Goal: Information Seeking & Learning: Learn about a topic

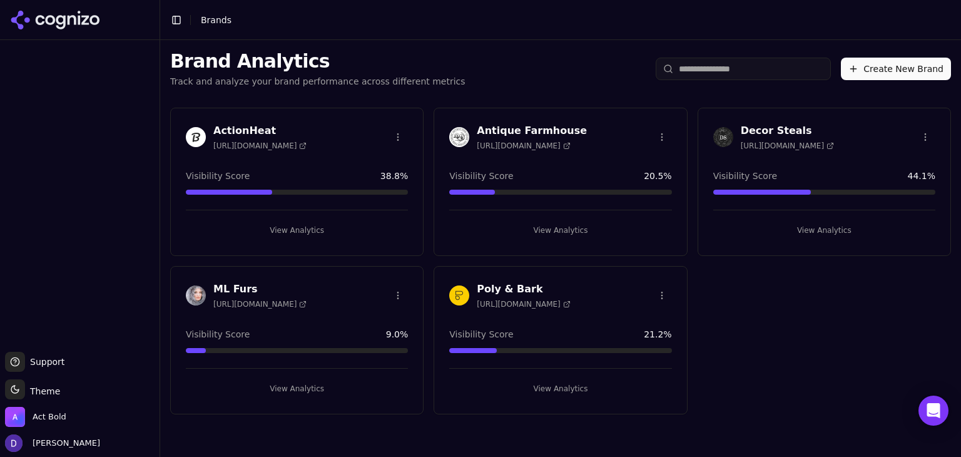
click at [789, 134] on h3 "Decor Steals" at bounding box center [787, 130] width 93 height 15
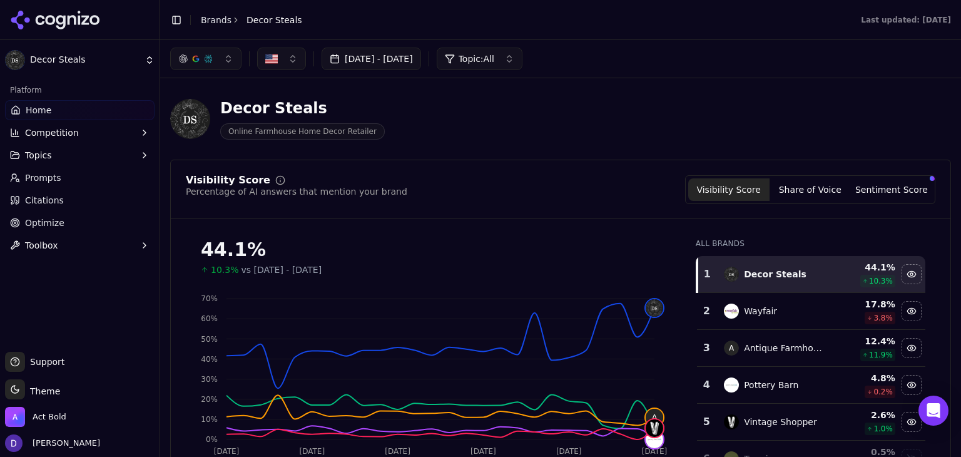
click at [45, 217] on span "Optimize" at bounding box center [44, 222] width 39 height 13
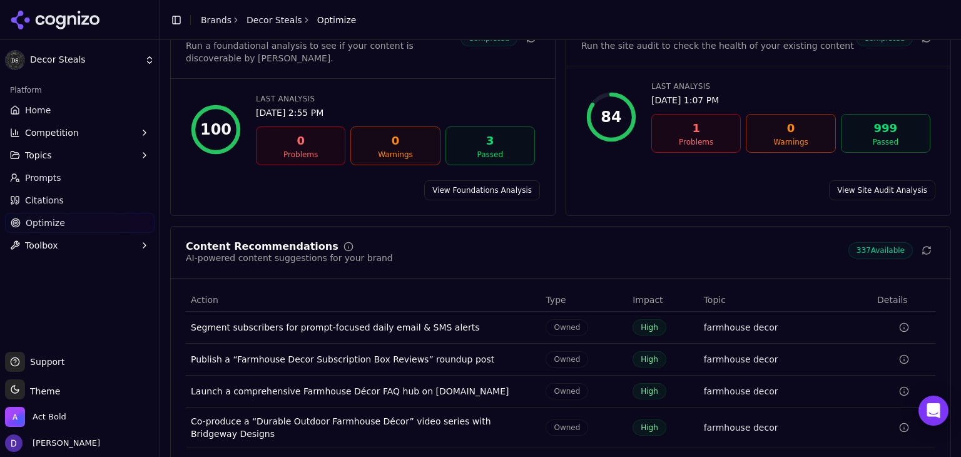
scroll to position [138, 0]
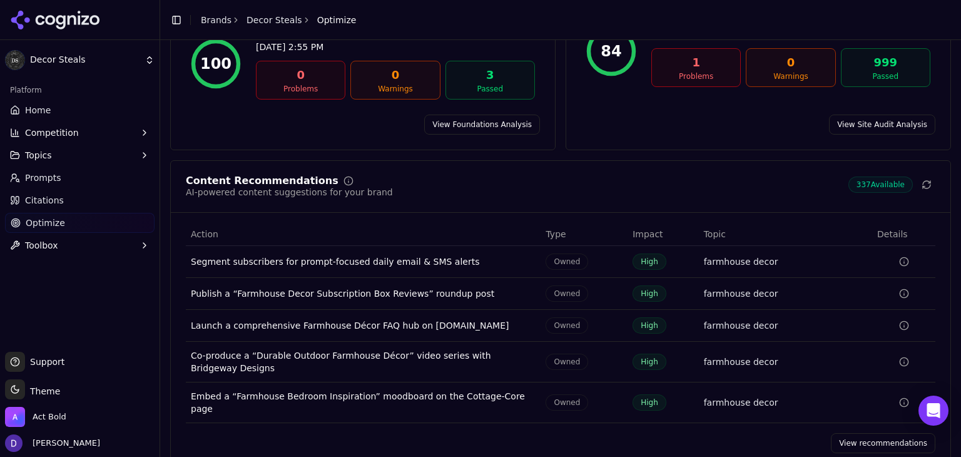
click at [871, 433] on link "View recommendations" at bounding box center [883, 443] width 104 height 20
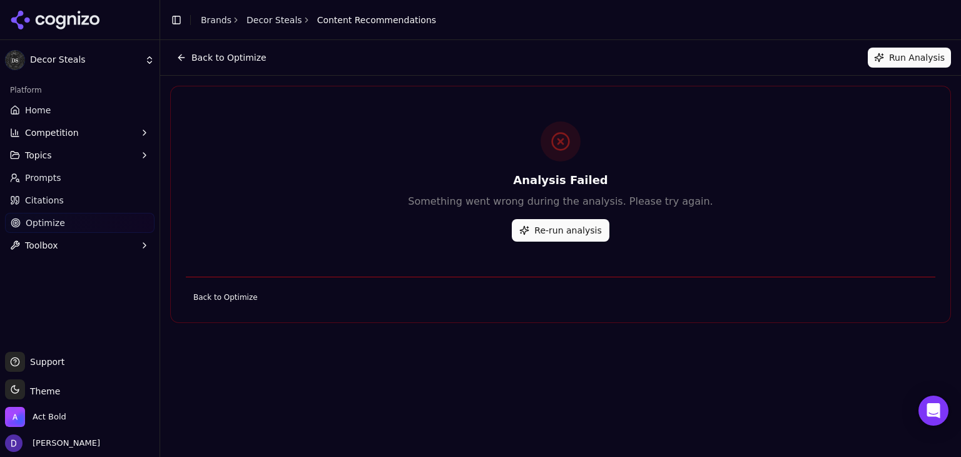
click at [570, 230] on button "Re-run analysis" at bounding box center [560, 230] width 97 height 23
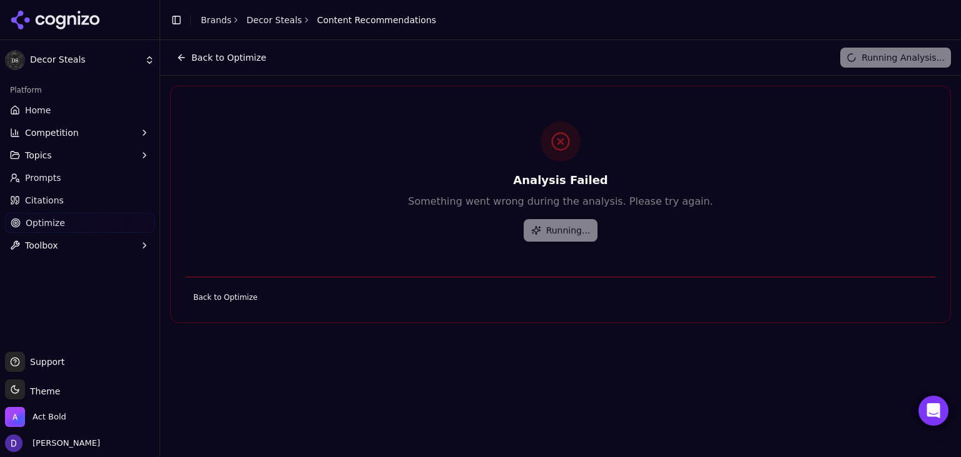
click at [225, 296] on link "Back to Optimize" at bounding box center [225, 297] width 79 height 20
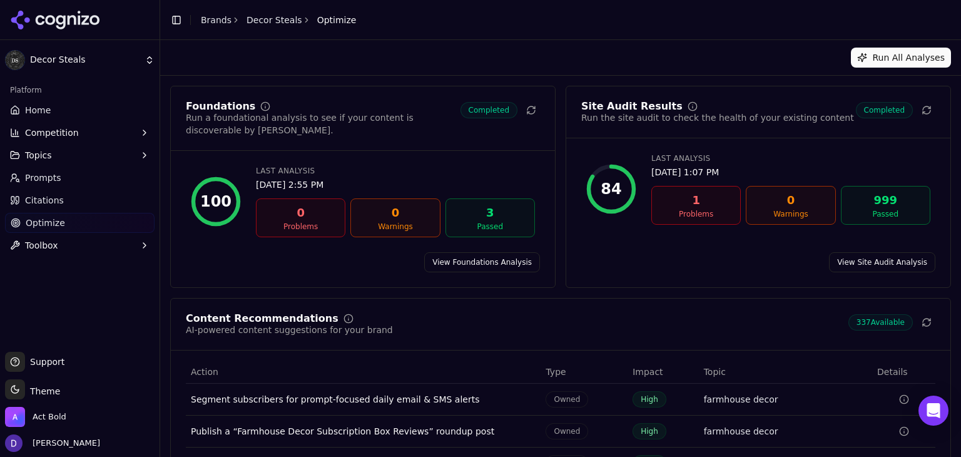
scroll to position [138, 0]
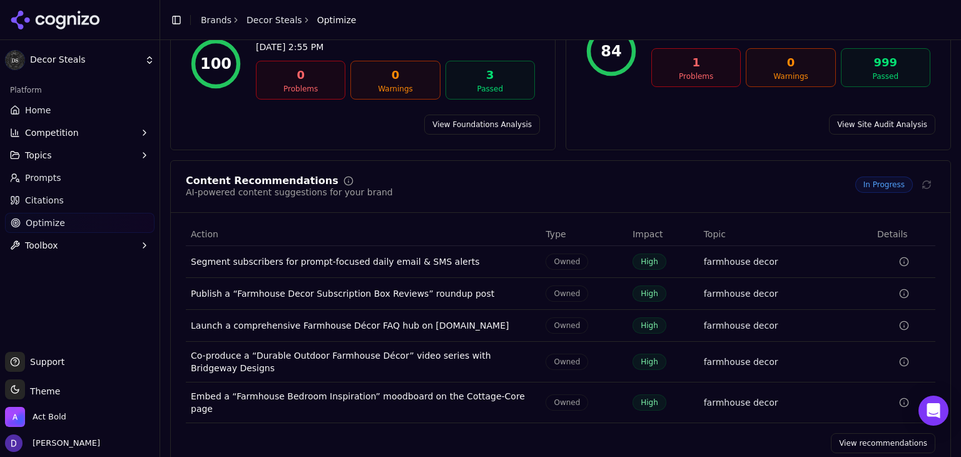
click at [415, 262] on td "Segment subscribers for prompt-focused daily email & SMS alerts" at bounding box center [363, 262] width 355 height 32
click at [410, 255] on div "Segment subscribers for prompt-focused daily email & SMS alerts" at bounding box center [363, 261] width 345 height 13
click at [355, 287] on div "Publish a “Farmhouse Decor Subscription Box Reviews” roundup post" at bounding box center [363, 293] width 345 height 13
click at [868, 433] on div "Content Recommendations AI-powered content suggestions for your brand In Progre…" at bounding box center [560, 314] width 781 height 308
click at [866, 433] on link "View recommendations" at bounding box center [883, 443] width 104 height 20
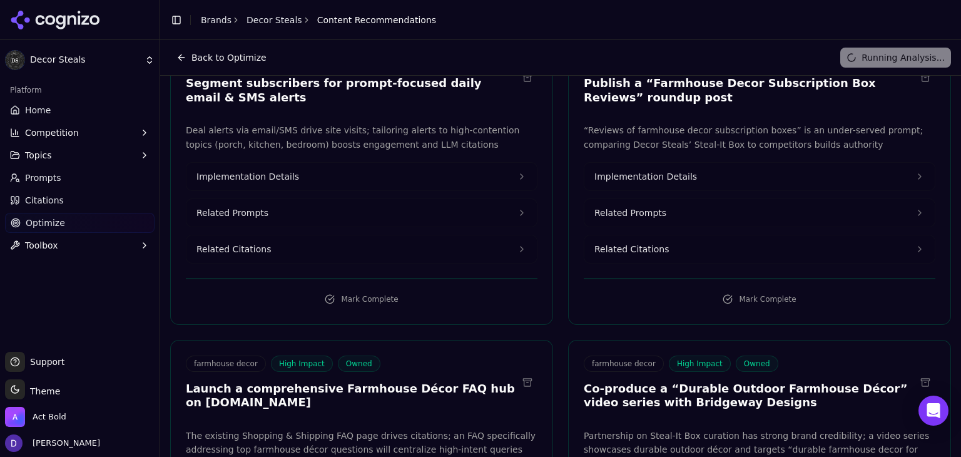
scroll to position [166, 0]
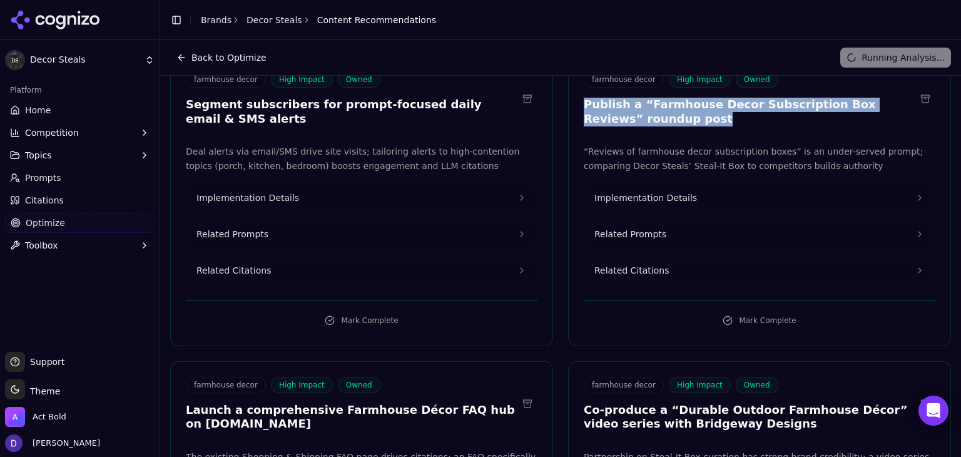
drag, startPoint x: 685, startPoint y: 121, endPoint x: 579, endPoint y: 108, distance: 107.1
click at [584, 108] on h3 "Publish a “Farmhouse Decor Subscription Box Reviews” roundup post" at bounding box center [749, 112] width 331 height 28
copy h3 "Publish a “Farmhouse Decor Subscription Box Reviews” roundup post"
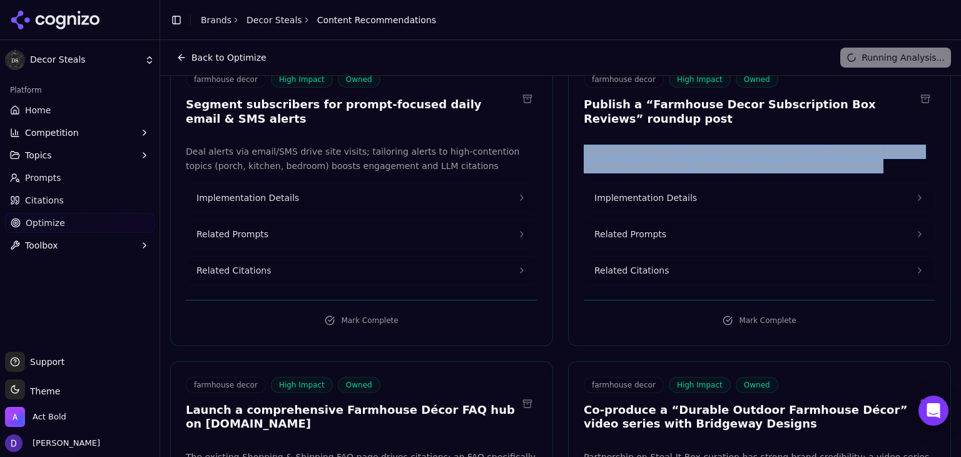
copy p "“Reviews of farmhouse decor subscription boxes” is an under-served prompt; comp…"
drag, startPoint x: 808, startPoint y: 171, endPoint x: 574, endPoint y: 149, distance: 234.9
click at [574, 149] on div "“Reviews of farmhouse decor subscription boxes” is an under-served prompt; comp…" at bounding box center [760, 214] width 382 height 140
click at [630, 200] on span "Implementation Details" at bounding box center [645, 197] width 103 height 13
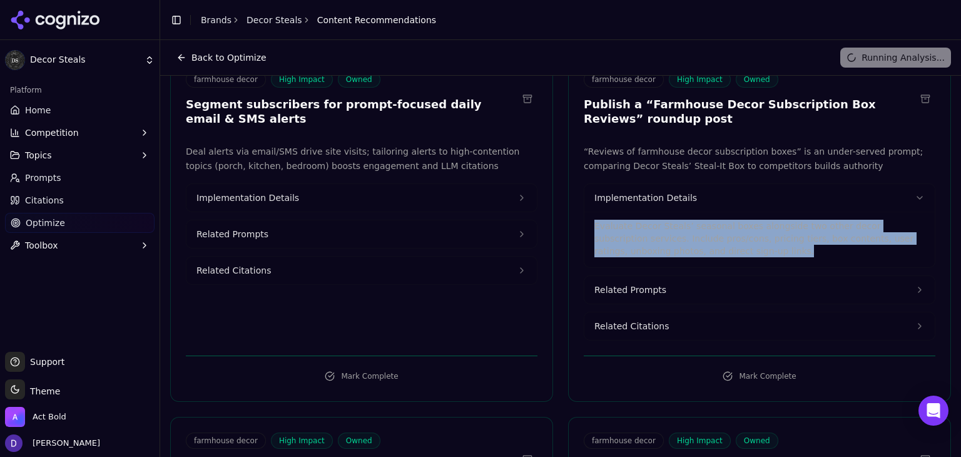
drag, startPoint x: 717, startPoint y: 247, endPoint x: 575, endPoint y: 228, distance: 142.6
click at [575, 228] on div "“Reviews of farmhouse decor subscription boxes” is an under-served prompt; comp…" at bounding box center [760, 242] width 382 height 196
copy p "Evaluate Decor Steals’ seasonal boxes alongside two other decor subscription se…"
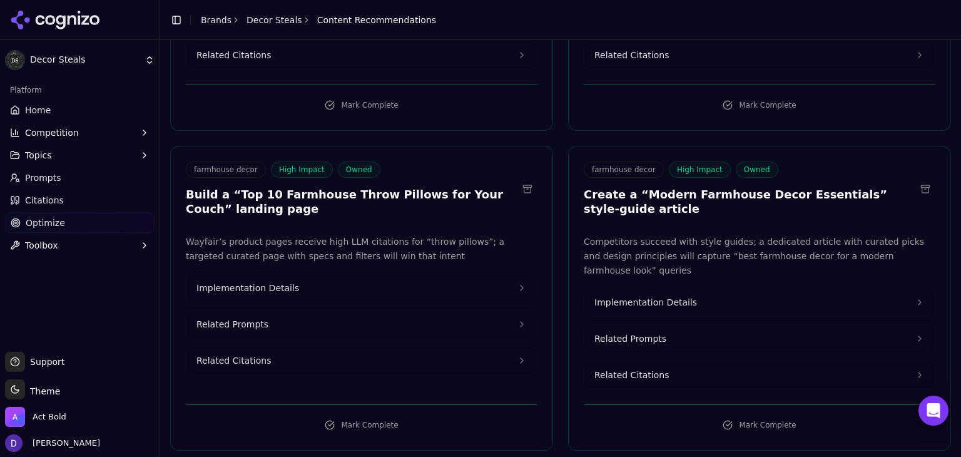
scroll to position [1084, 0]
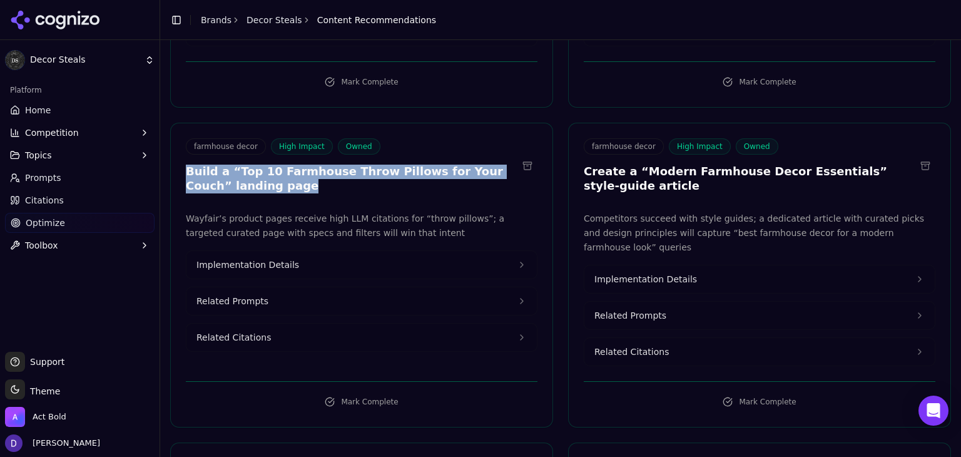
drag, startPoint x: 245, startPoint y: 171, endPoint x: 185, endPoint y: 158, distance: 62.1
click at [185, 158] on div "farmhouse decor High Impact Owned Build a “Top 10 Farmhouse Throw Pillows for Y…" at bounding box center [362, 167] width 382 height 58
copy h3 "Build a “Top 10 Farmhouse Throw Pillows for Your Couch” landing page"
click at [296, 251] on button "Implementation Details" at bounding box center [361, 265] width 350 height 28
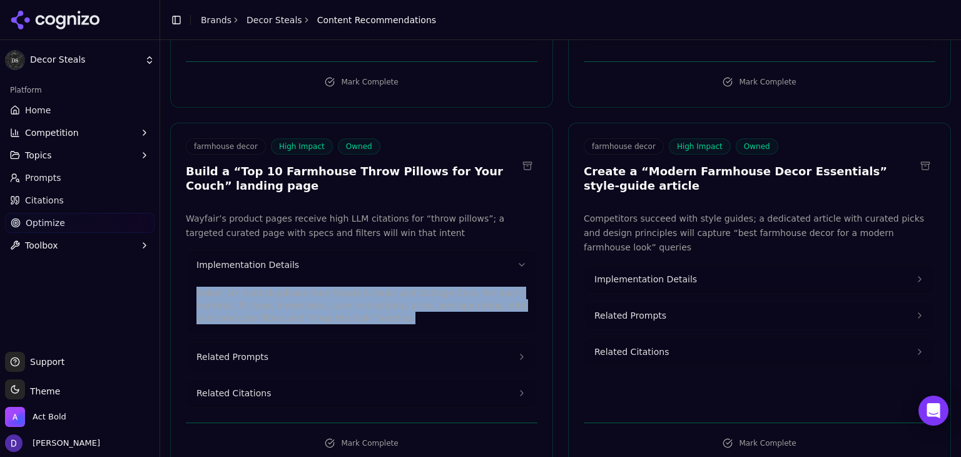
drag, startPoint x: 353, startPoint y: 303, endPoint x: 180, endPoint y: 278, distance: 175.0
click at [180, 278] on div "Wayfair’s product pages receive high LLM citations for “throw pillows”; a targe…" at bounding box center [362, 309] width 382 height 196
copy p "Select 10 in-stock pillows from Steals & Deals and Cottage-Core. For each: mate…"
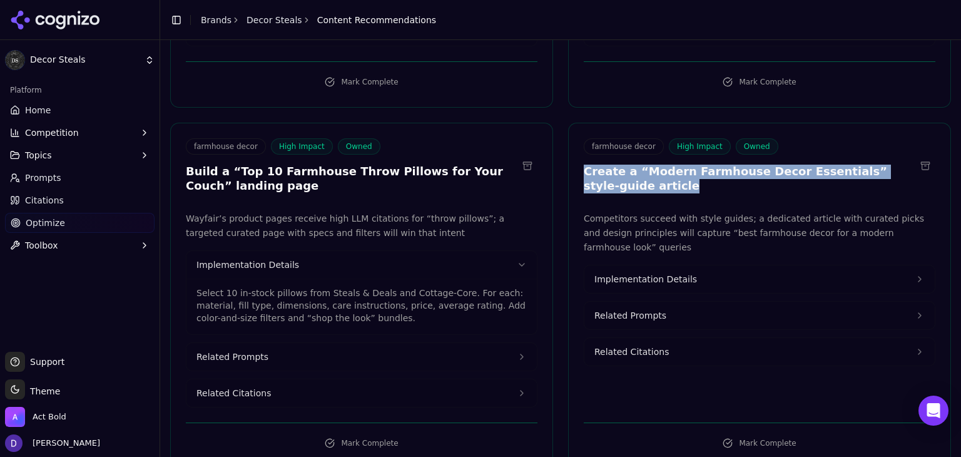
drag, startPoint x: 633, startPoint y: 171, endPoint x: 579, endPoint y: 157, distance: 55.5
click at [584, 164] on h3 "Create a “Modern Farmhouse Decor Essentials” style-guide article" at bounding box center [749, 178] width 331 height 28
copy h3 "Create a “Modern Farmhouse Decor Essentials” style-guide article"
click at [654, 273] on span "Implementation Details" at bounding box center [645, 279] width 103 height 13
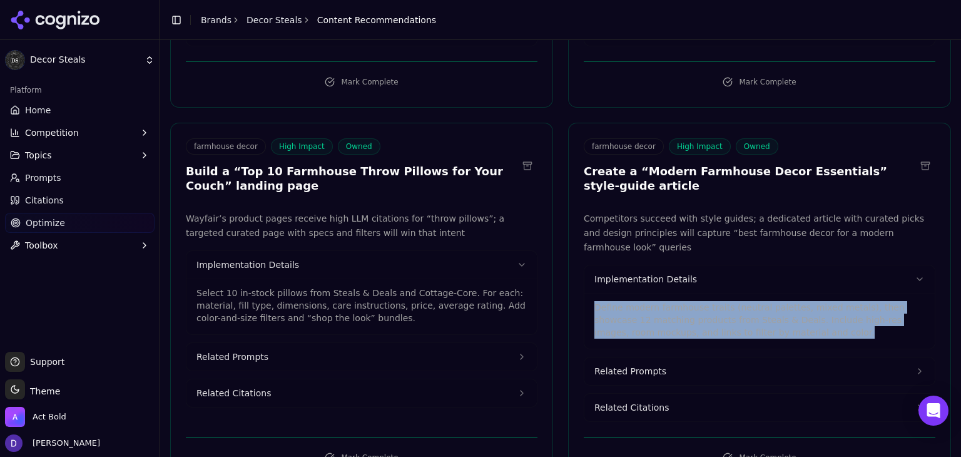
copy p "Define modern farmhouse traits (neutral palettes, mixed metals), then showcase …"
drag, startPoint x: 749, startPoint y: 305, endPoint x: 583, endPoint y: 268, distance: 170.3
click at [585, 293] on div "Define modern farmhouse traits (neutral palettes, mixed metals), then showcase …" at bounding box center [759, 321] width 350 height 56
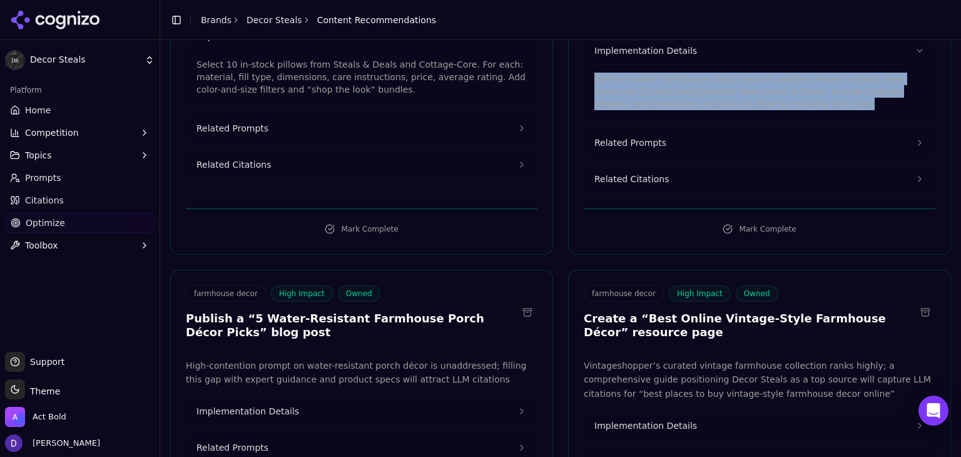
scroll to position [1334, 0]
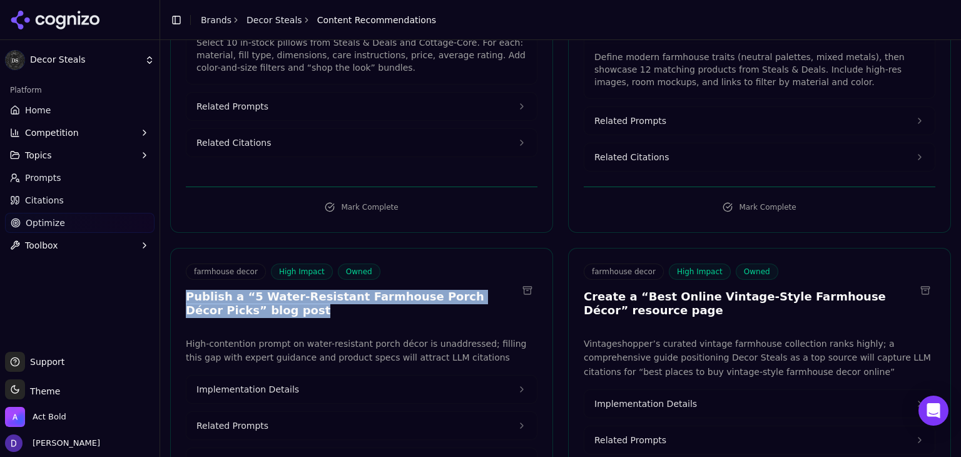
drag, startPoint x: 280, startPoint y: 276, endPoint x: 179, endPoint y: 267, distance: 101.1
click at [179, 267] on div "farmhouse decor High Impact Owned Publish a “5 Water-Resistant Farmhouse Porch …" at bounding box center [362, 292] width 382 height 58
copy h3 "Publish a “5 Water-Resistant Farmhouse Porch Décor Picks” blog post"
click at [278, 375] on button "Implementation Details" at bounding box center [361, 389] width 350 height 28
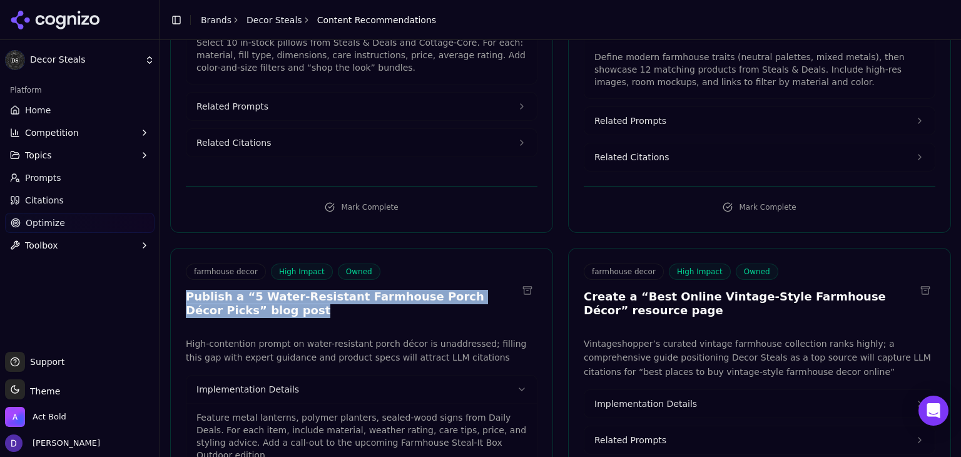
scroll to position [1417, 0]
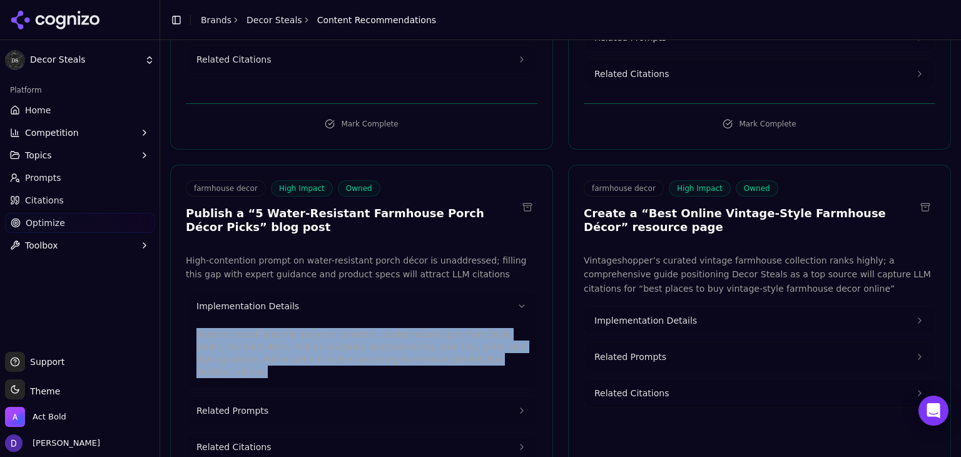
drag, startPoint x: 475, startPoint y: 321, endPoint x: 173, endPoint y: 292, distance: 304.1
click at [173, 292] on div "High-contention prompt on water-resistant porch décor is unaddressed; filling t…" at bounding box center [362, 357] width 382 height 208
copy p "Feature metal lanterns, polymer planters, sealed-wood signs from Daily Deals. F…"
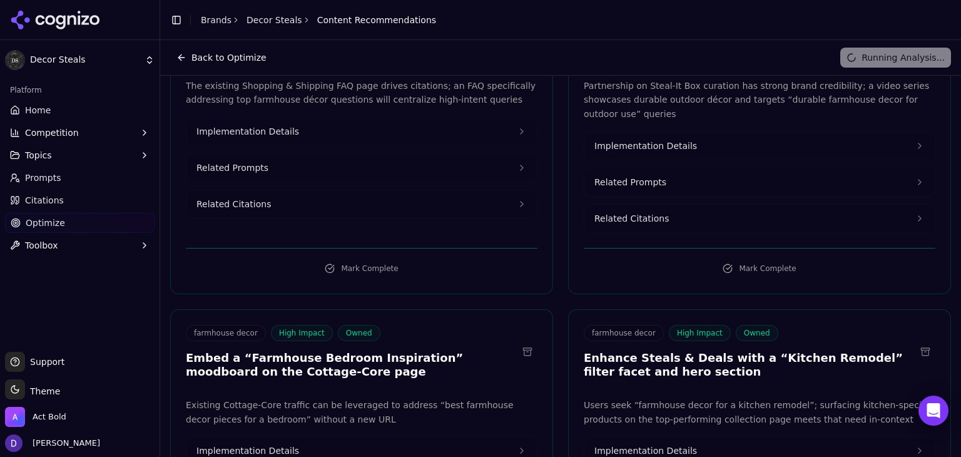
scroll to position [584, 0]
